Goal: Transaction & Acquisition: Purchase product/service

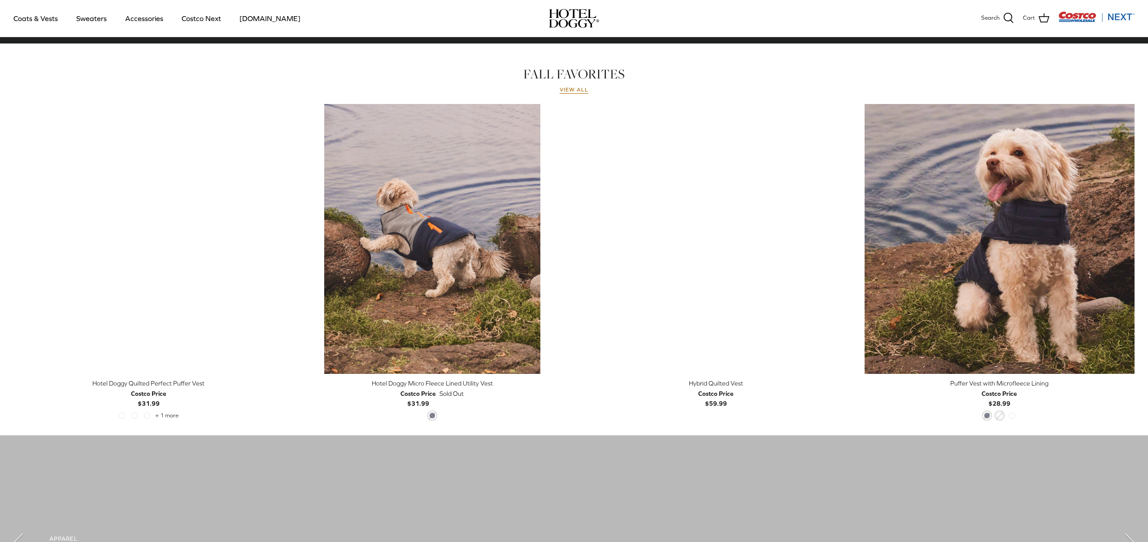
scroll to position [390, 0]
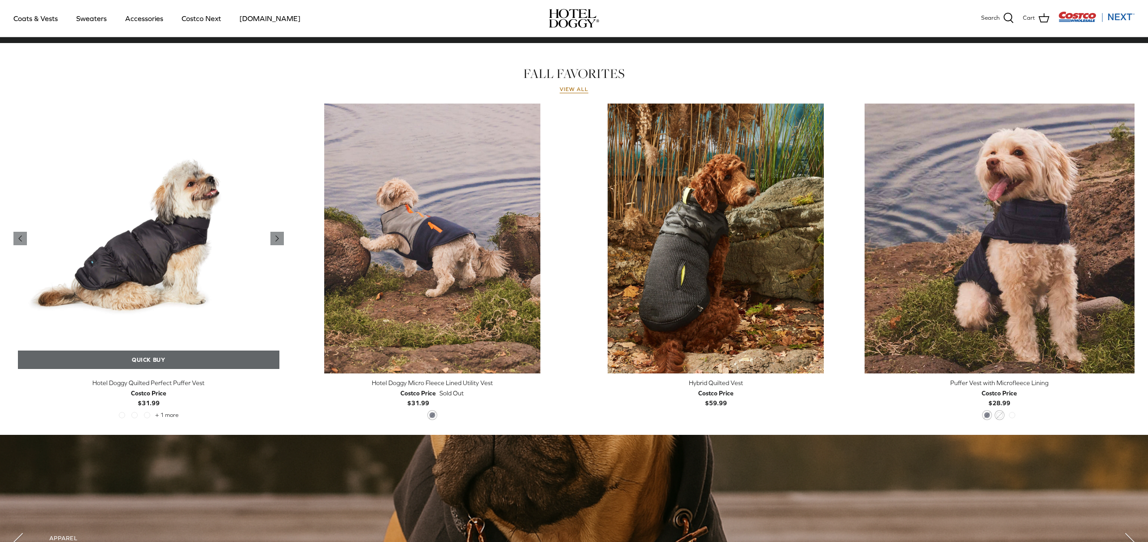
click at [179, 359] on link "Quick buy" at bounding box center [148, 360] width 261 height 18
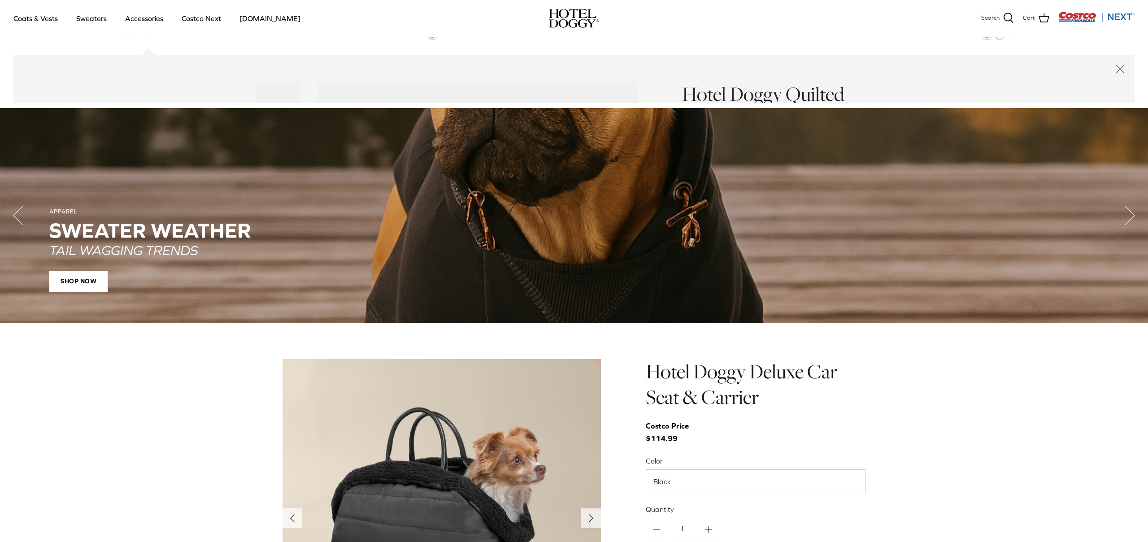
scroll to position [771, 0]
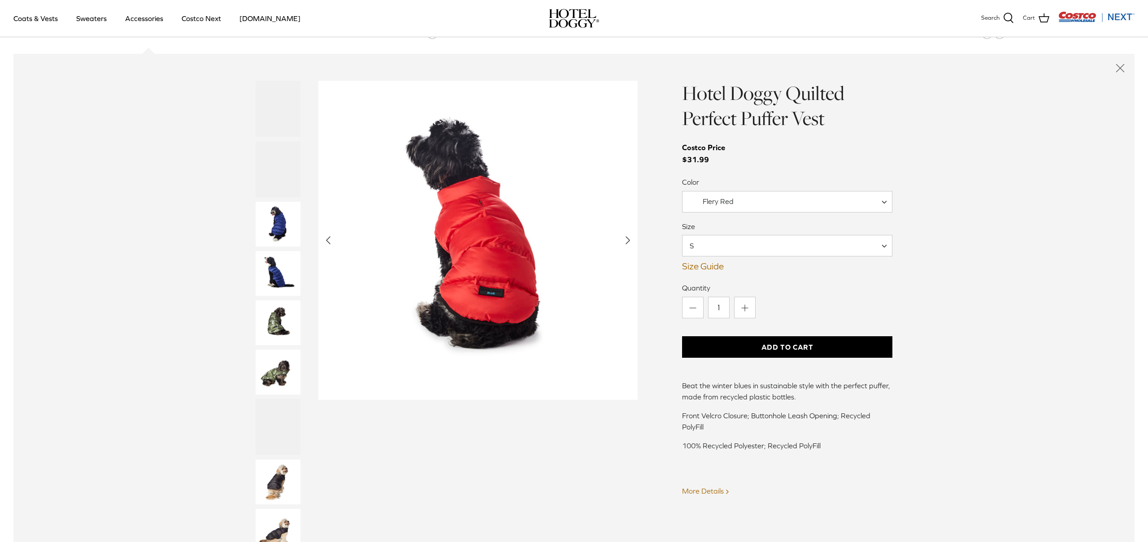
click at [724, 241] on span "S" at bounding box center [787, 246] width 210 height 22
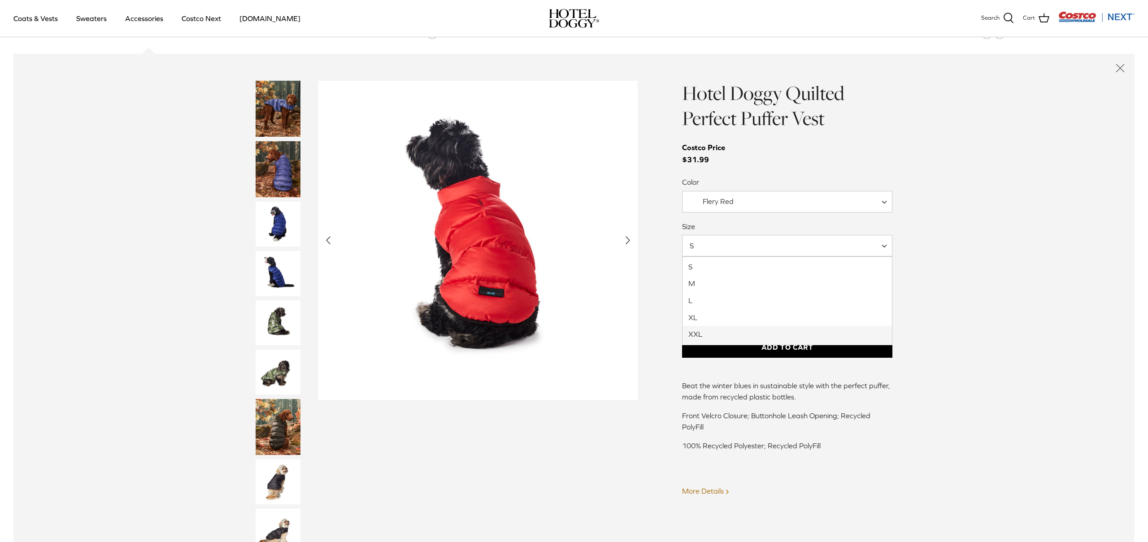
select select "XXL"
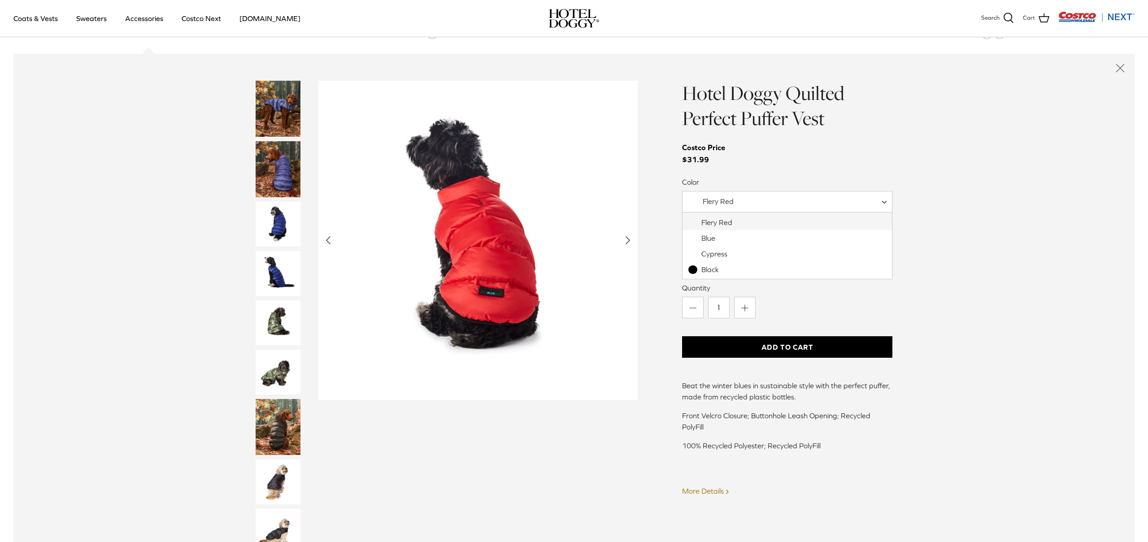
click at [733, 209] on span "Flery Red" at bounding box center [787, 202] width 210 height 22
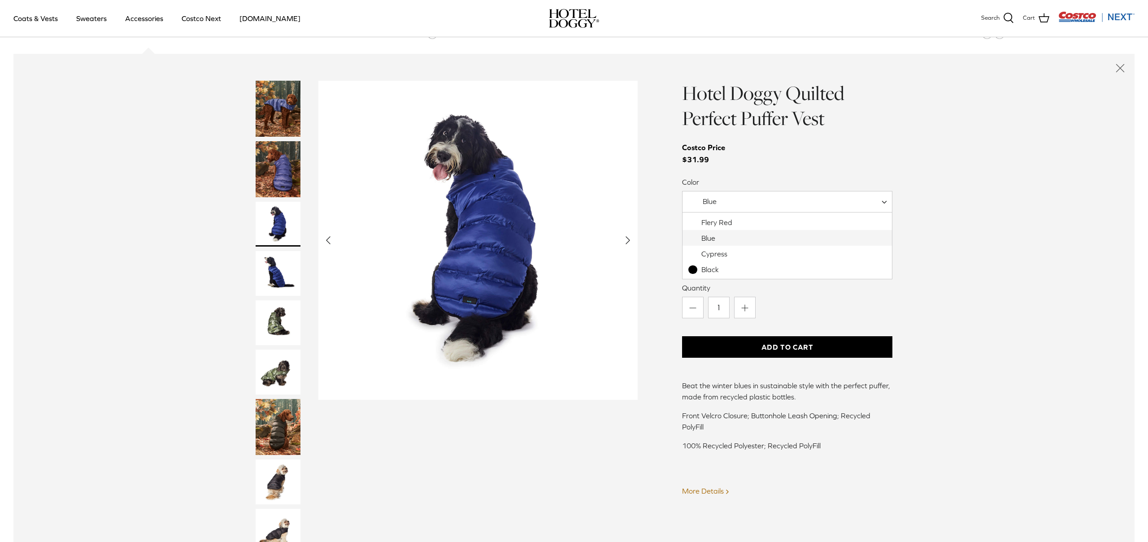
click at [719, 207] on span "Blue" at bounding box center [787, 202] width 210 height 22
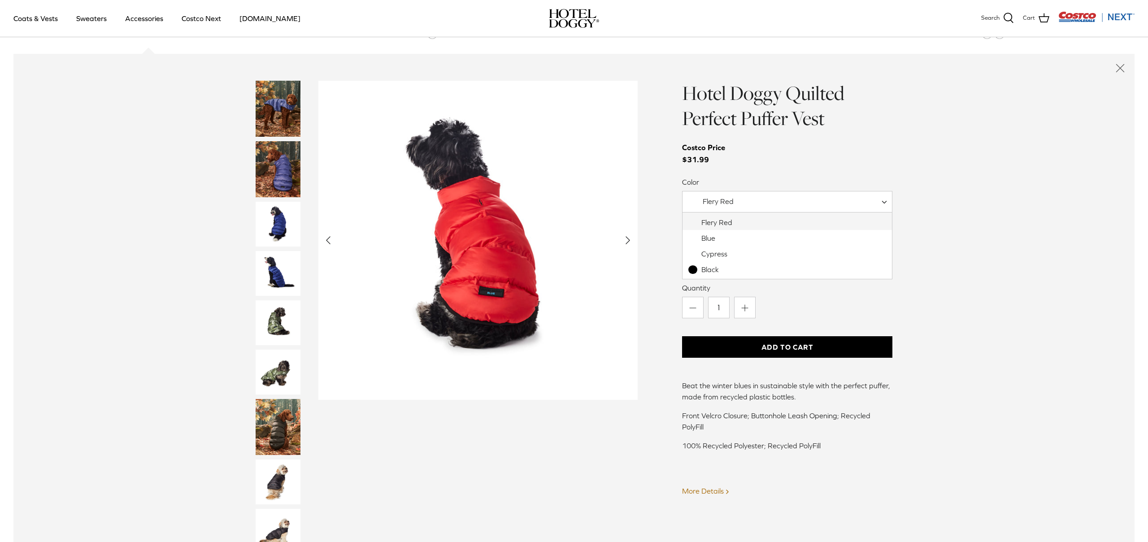
click at [721, 209] on span "Flery Red" at bounding box center [787, 202] width 210 height 22
select select "Cypress"
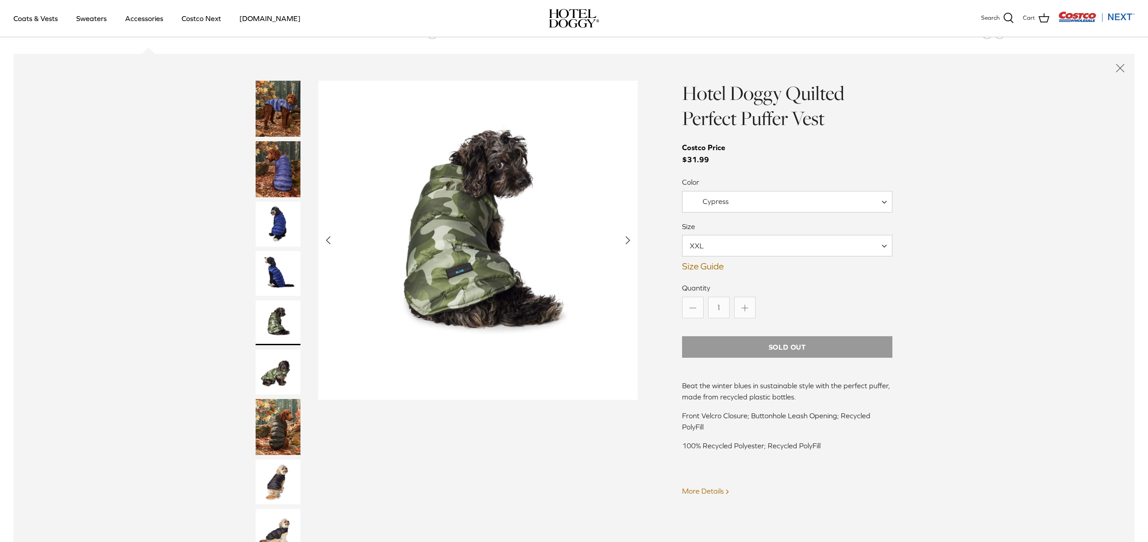
click at [720, 208] on span "Cypress" at bounding box center [787, 202] width 210 height 22
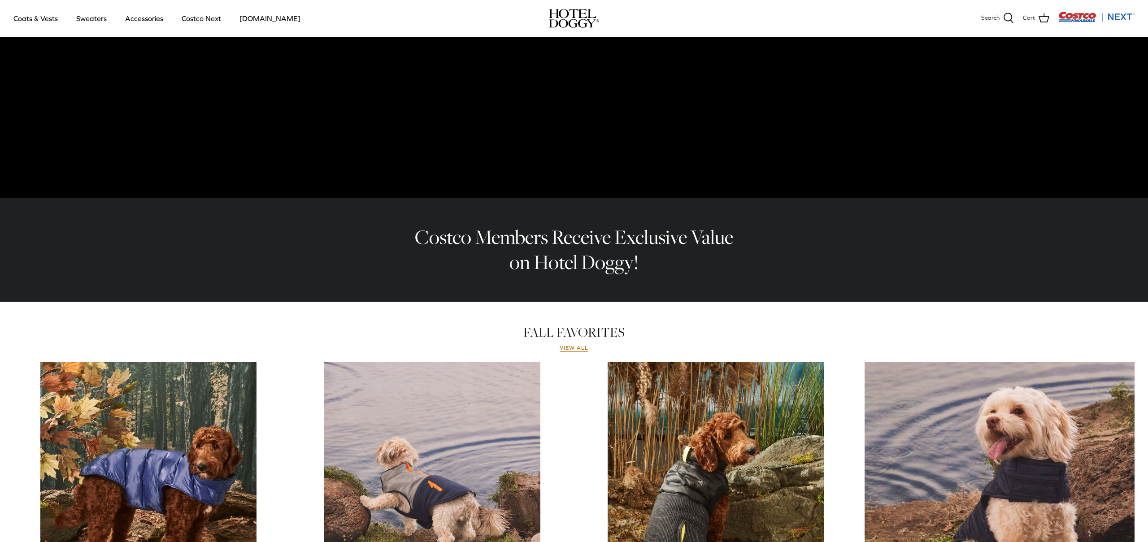
scroll to position [131, 0]
click at [153, 24] on link "Accessories" at bounding box center [144, 18] width 54 height 30
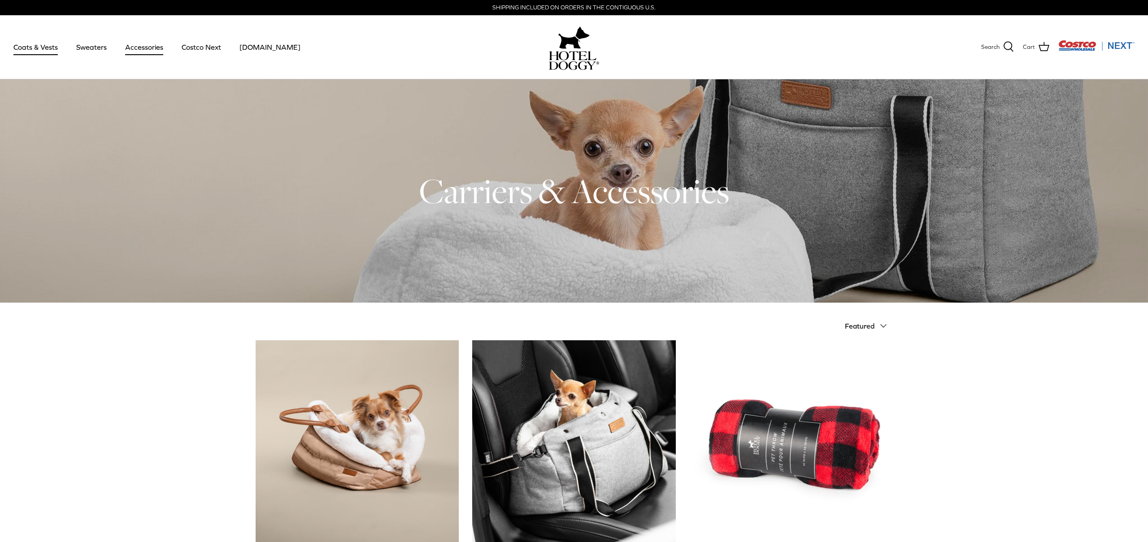
click at [52, 50] on link "Coats & Vests" at bounding box center [35, 47] width 61 height 30
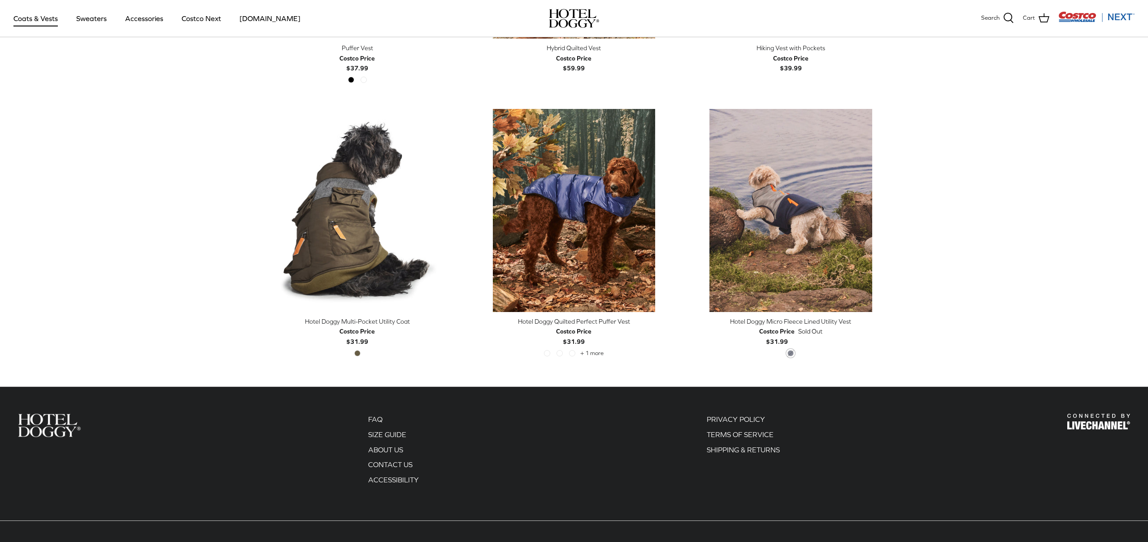
scroll to position [1839, 0]
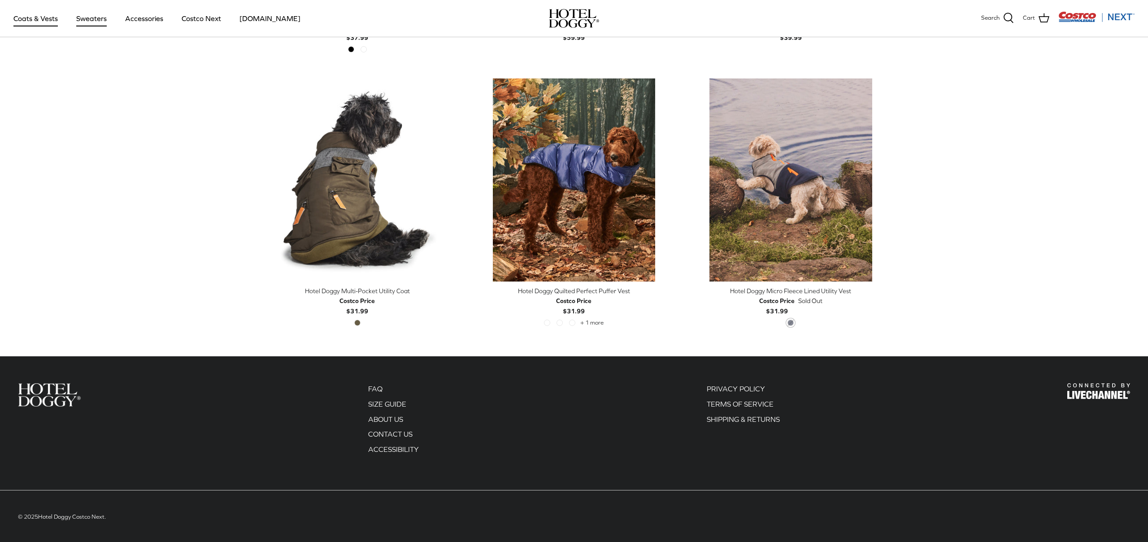
click at [93, 20] on link "Sweaters" at bounding box center [91, 18] width 47 height 30
